Goal: Transaction & Acquisition: Purchase product/service

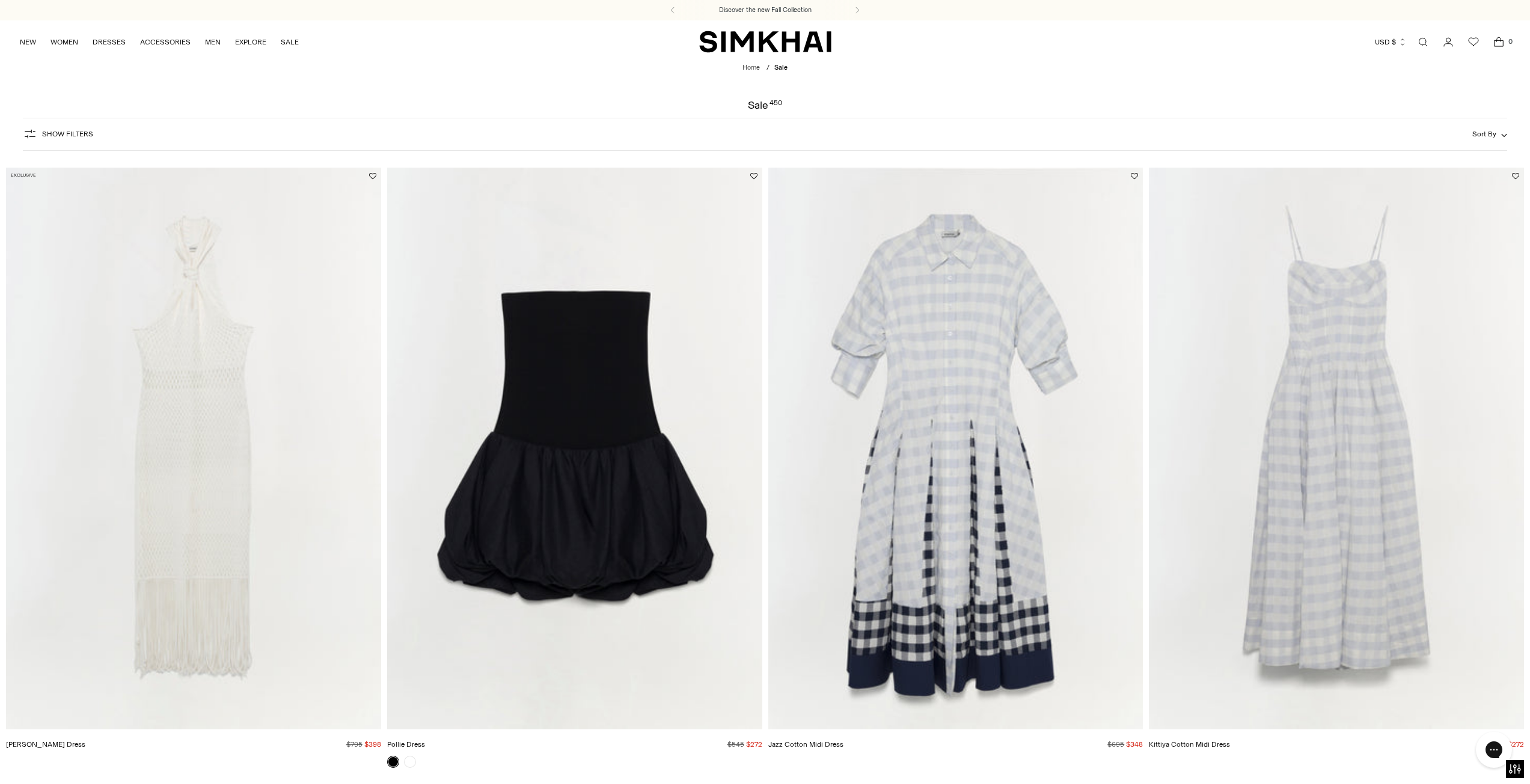
click at [1421, 40] on link "Open search modal" at bounding box center [1422, 42] width 24 height 24
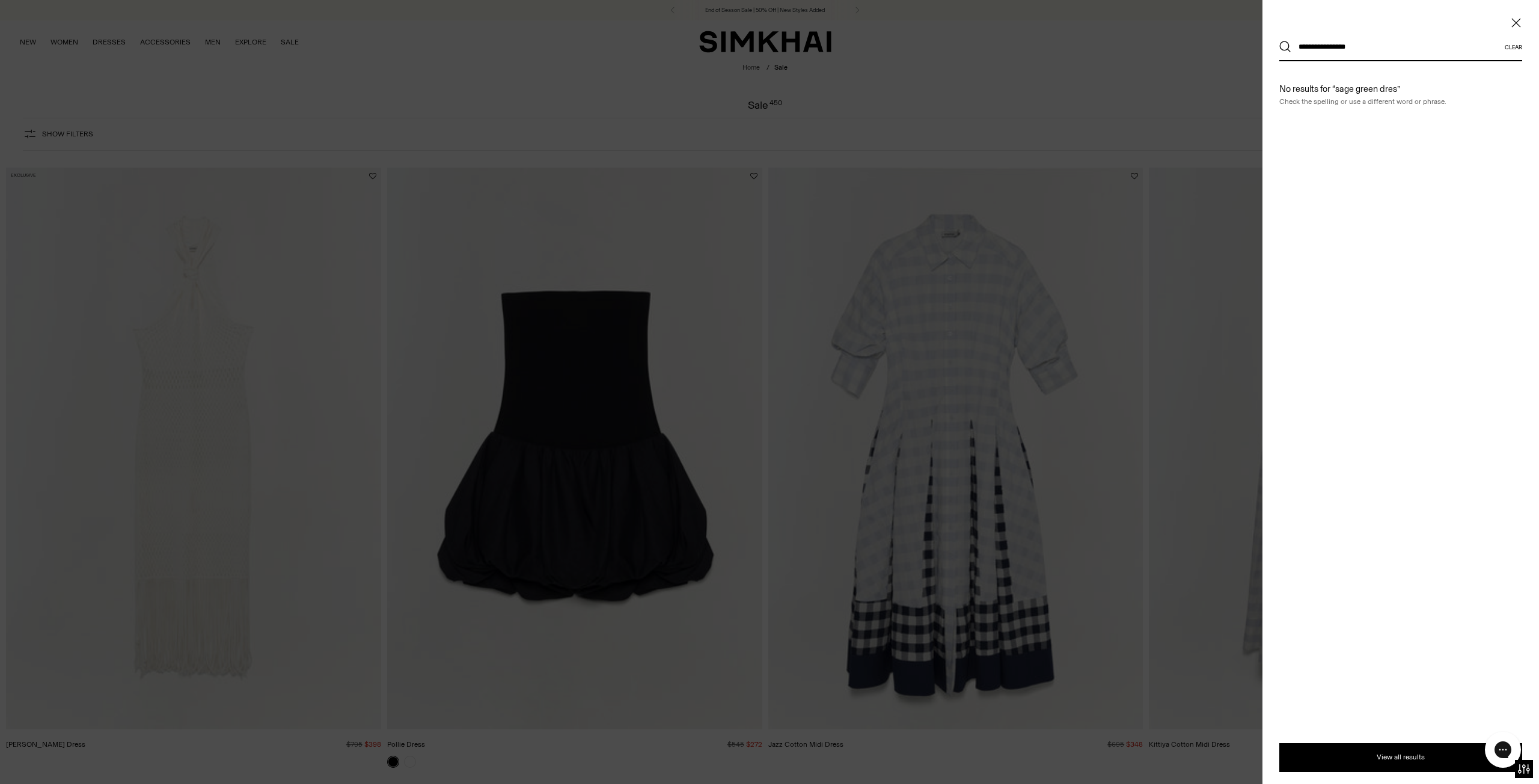
type input "**********"
click at [1279, 41] on button "Search" at bounding box center [1285, 47] width 12 height 12
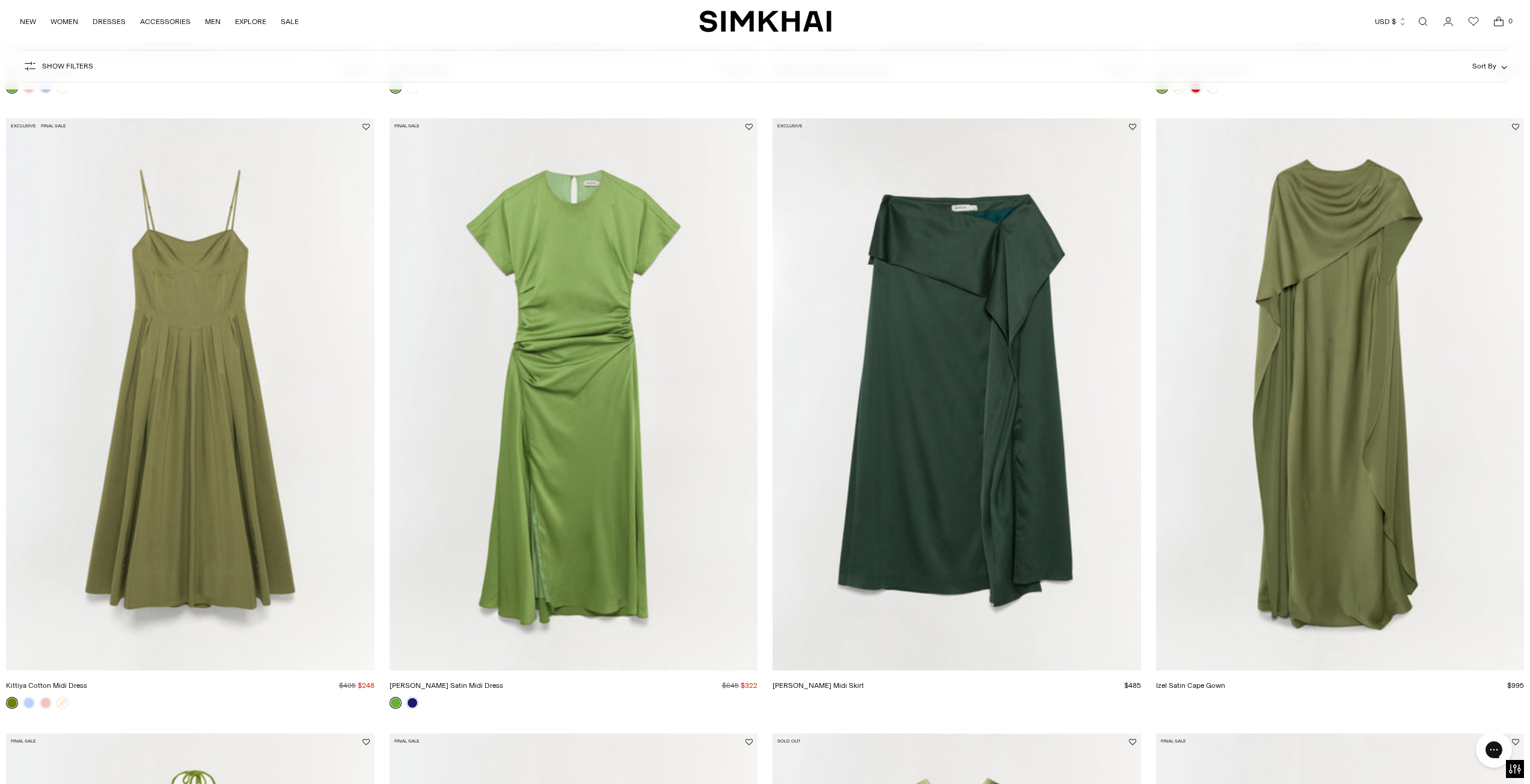
scroll to position [758, 0]
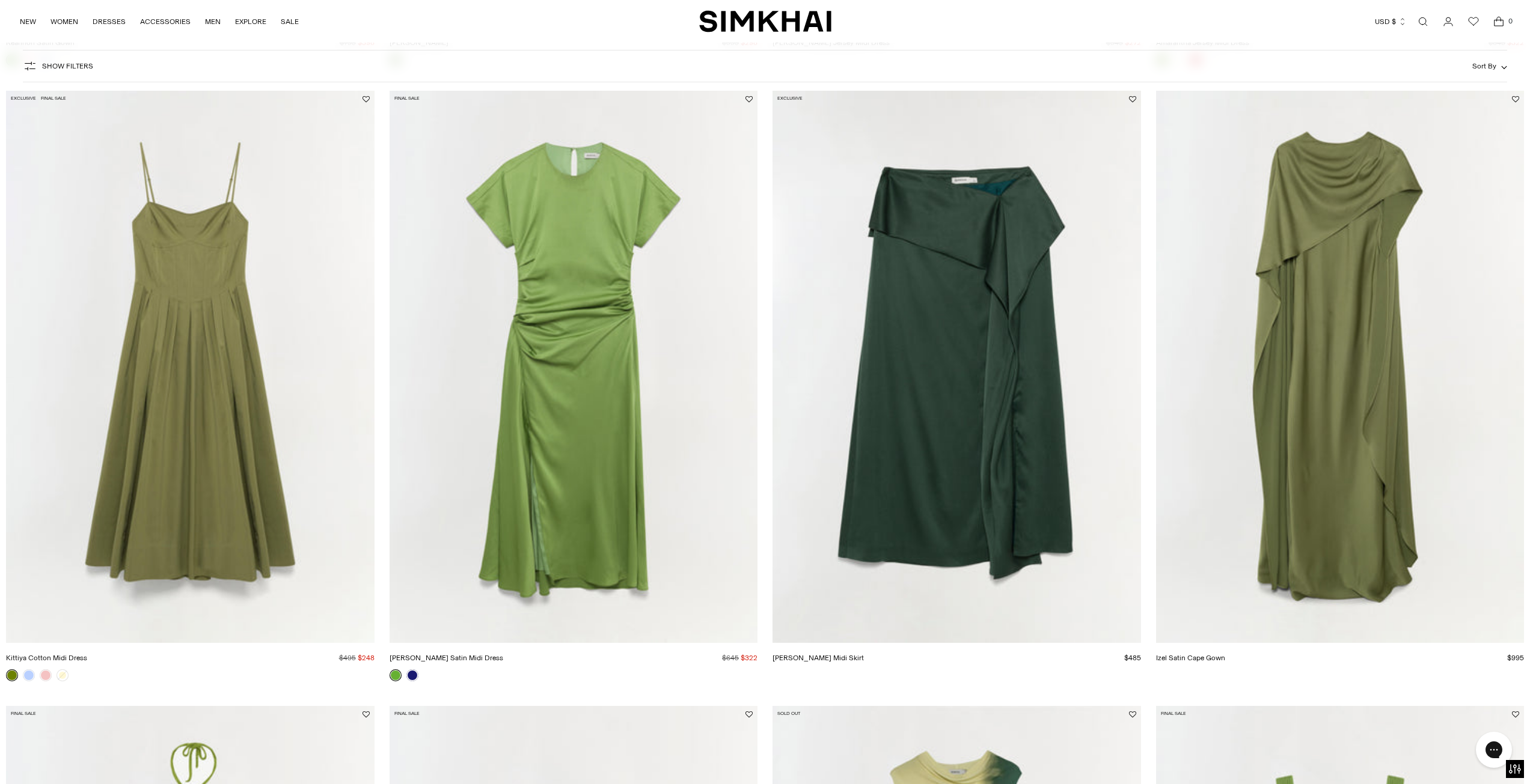
click at [0, 0] on img "Marabella Satin Midi Dress" at bounding box center [0, 0] width 0 height 0
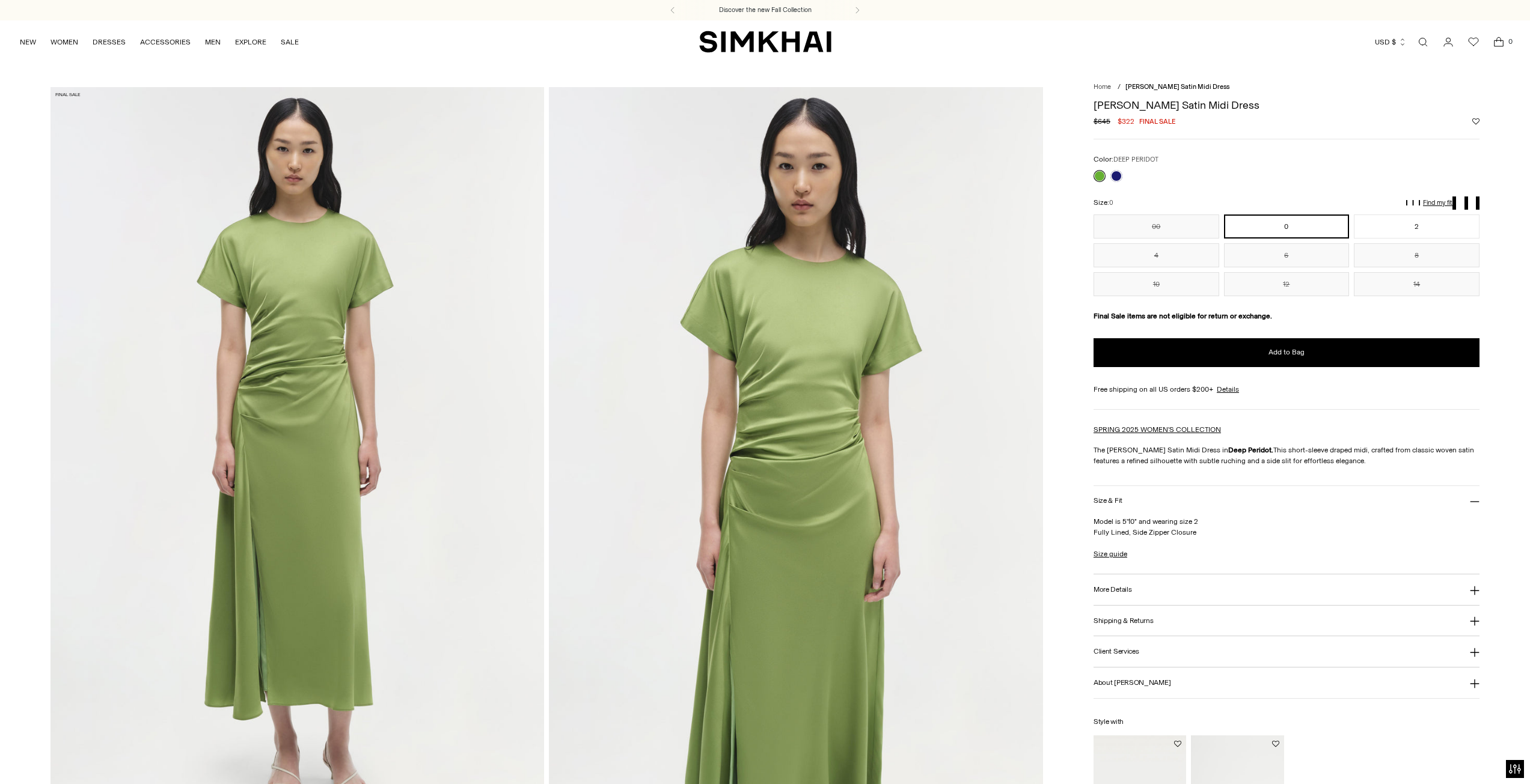
click at [1099, 182] on link at bounding box center [1099, 176] width 12 height 12
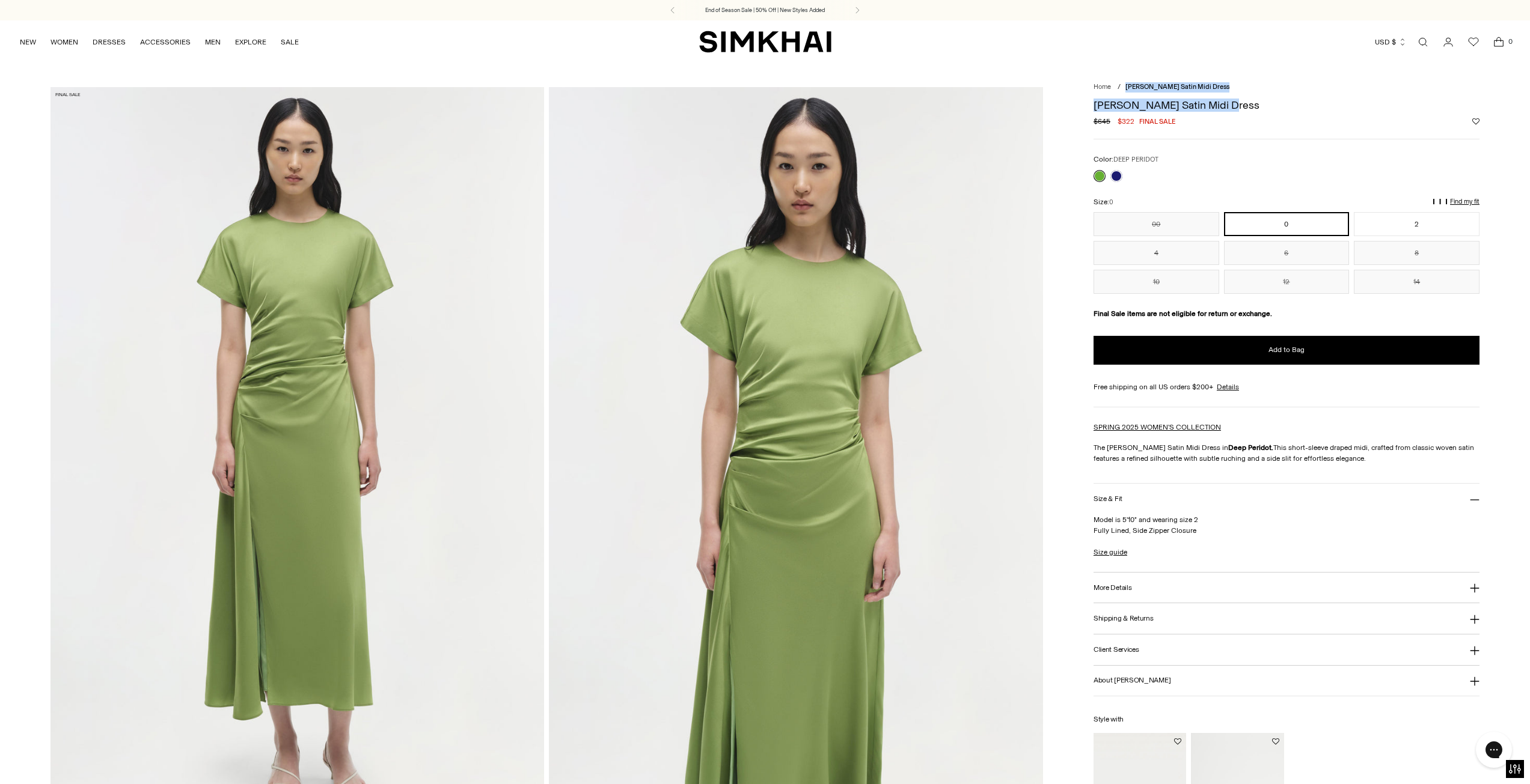
drag, startPoint x: 1132, startPoint y: 88, endPoint x: 1239, endPoint y: 114, distance: 110.1
copy div "Marabella Satin Midi Dress Marabella Satin Midi Dress"
